Goal: Task Accomplishment & Management: Manage account settings

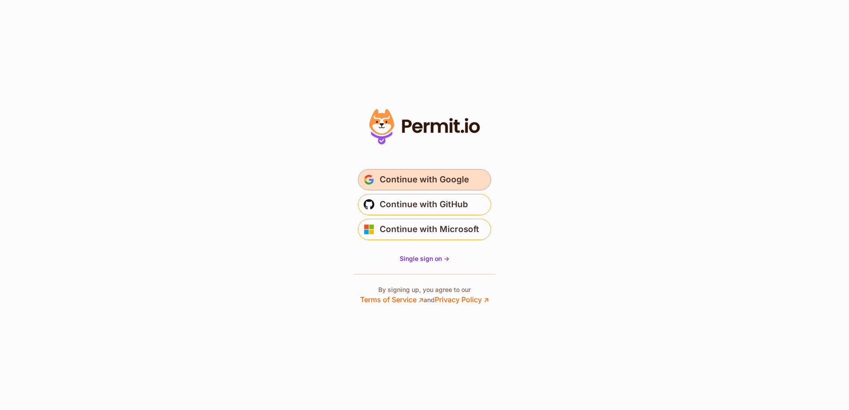
click at [402, 181] on span "Continue with Google" at bounding box center [424, 180] width 89 height 14
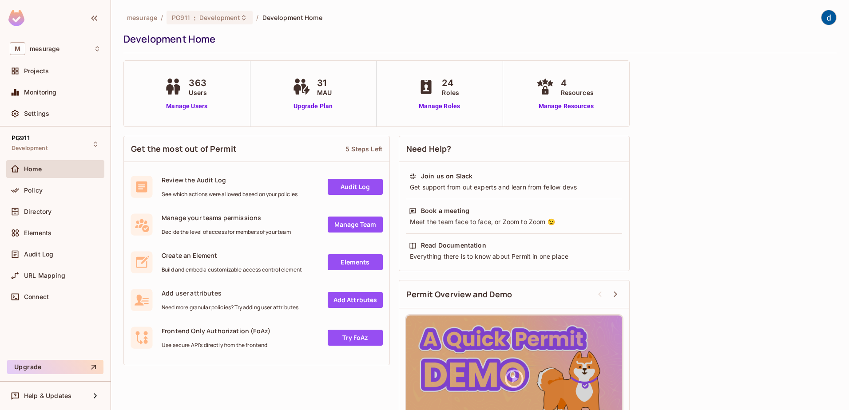
click at [822, 16] on img at bounding box center [829, 17] width 15 height 15
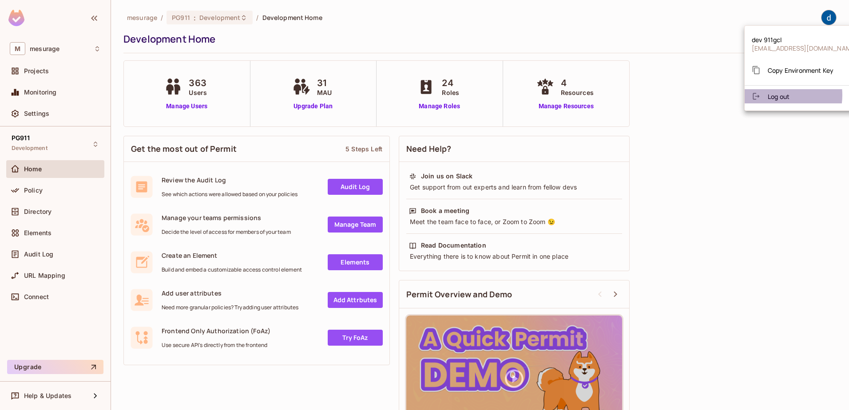
click at [772, 95] on span "Log out" at bounding box center [779, 96] width 22 height 8
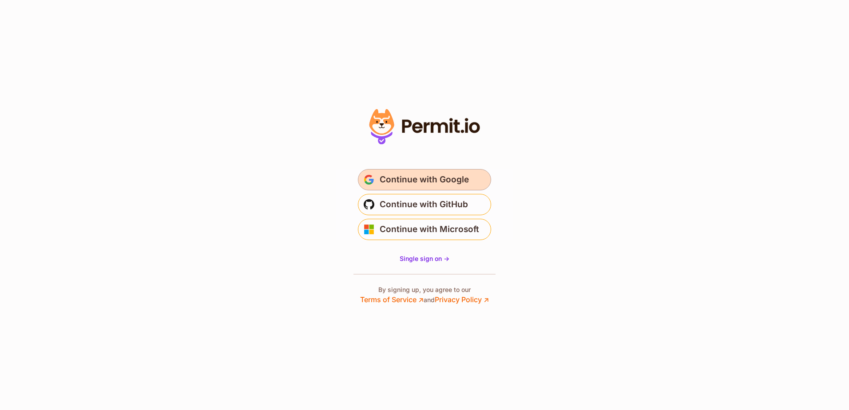
click at [415, 179] on span "Continue with Google" at bounding box center [424, 180] width 89 height 14
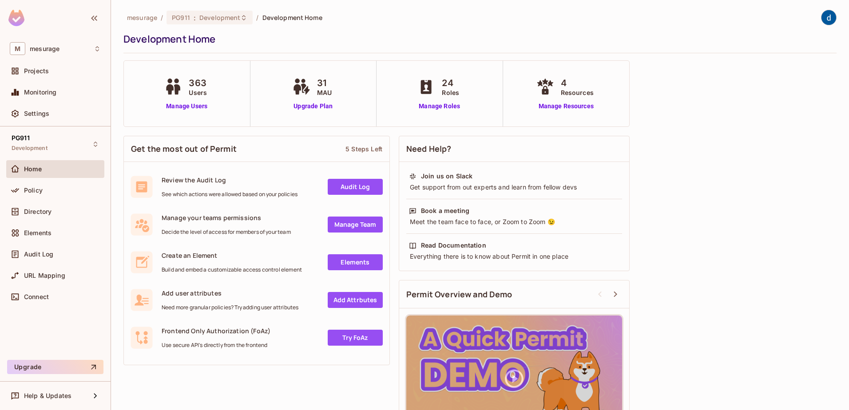
click at [822, 17] on img at bounding box center [829, 17] width 15 height 15
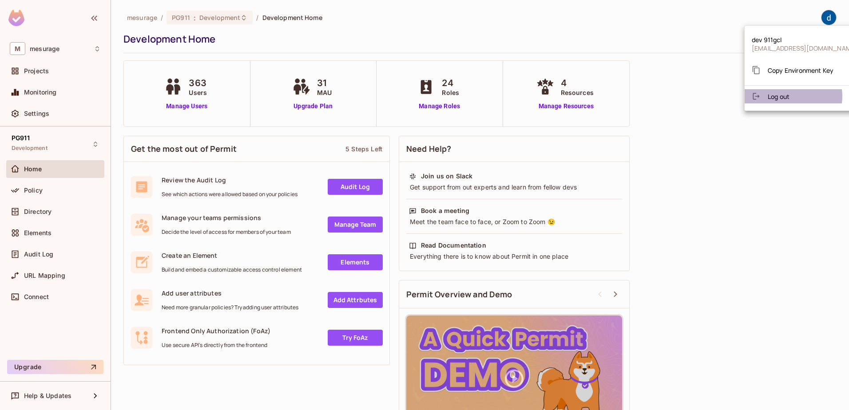
click at [786, 96] on span "Log out" at bounding box center [779, 96] width 22 height 8
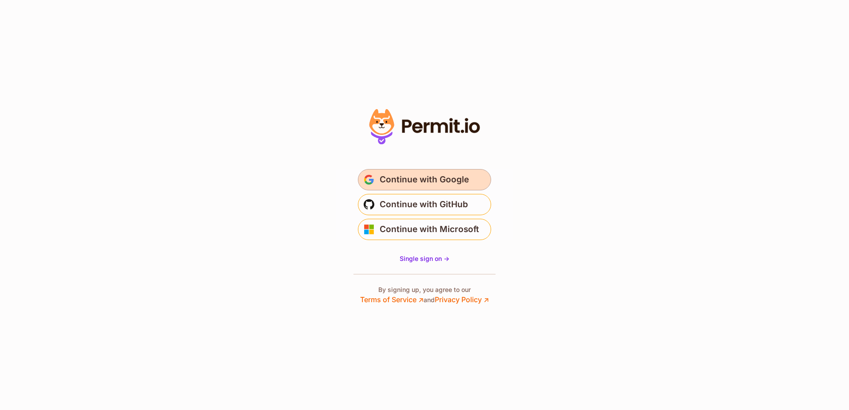
click at [427, 176] on span "Continue with Google" at bounding box center [424, 180] width 89 height 14
